Goal: Use online tool/utility: Utilize a website feature to perform a specific function

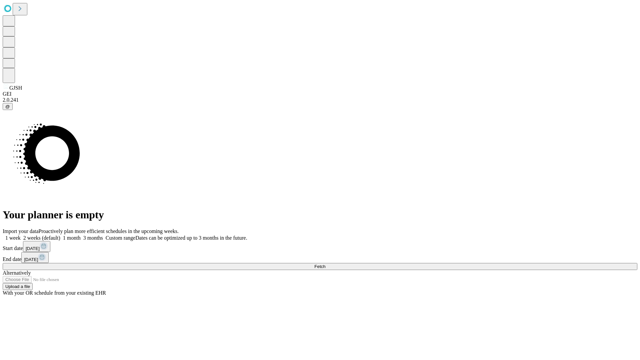
click at [325, 264] on span "Fetch" at bounding box center [319, 266] width 11 height 5
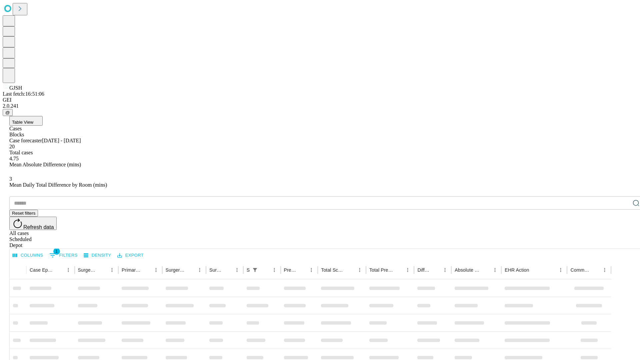
click at [33, 120] on span "Table View" at bounding box center [22, 122] width 21 height 5
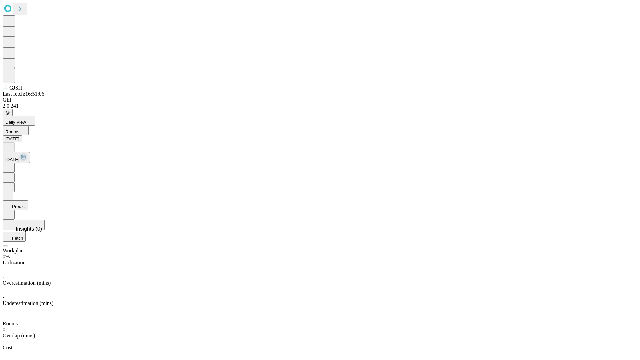
click at [28, 200] on button "Predict" at bounding box center [16, 205] width 26 height 10
